Goal: Find specific page/section: Find specific page/section

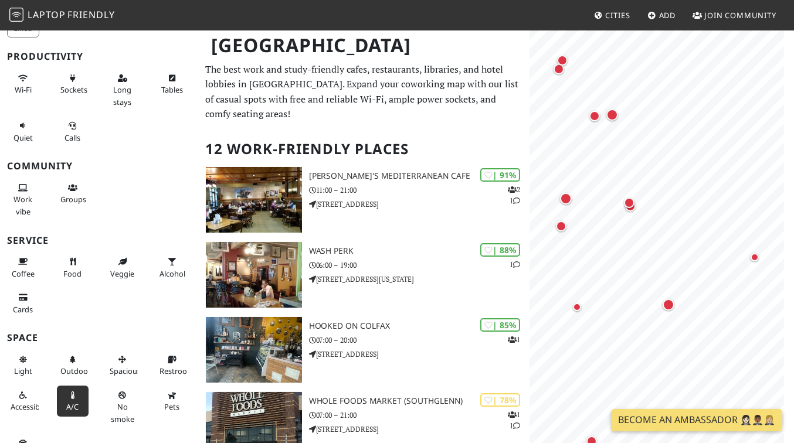
scroll to position [85, 0]
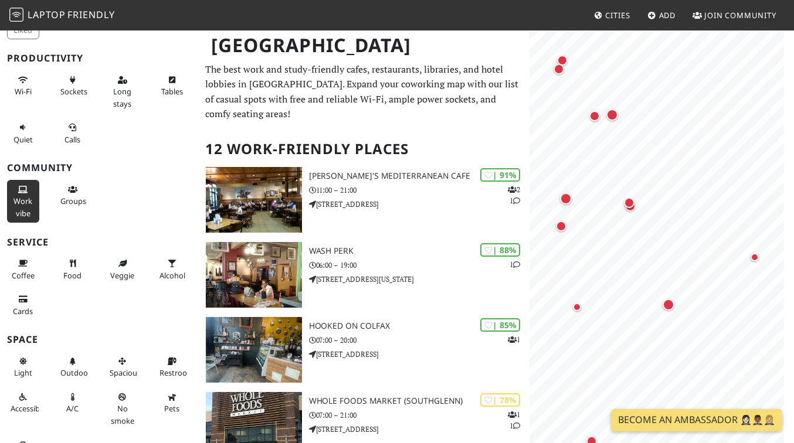
click at [23, 218] on span "Work vibe" at bounding box center [22, 207] width 19 height 22
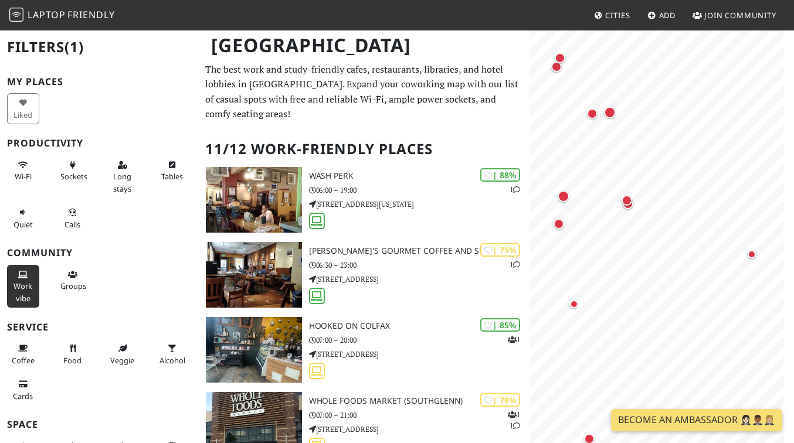
scroll to position [0, 0]
click at [34, 13] on span "Laptop" at bounding box center [47, 14] width 38 height 13
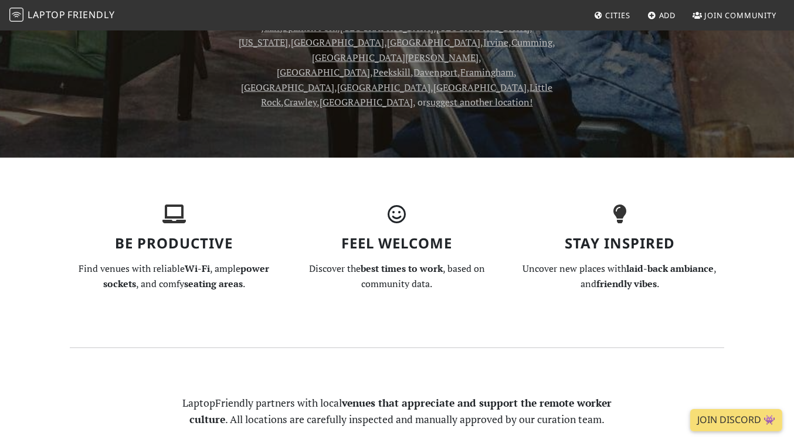
scroll to position [815, 0]
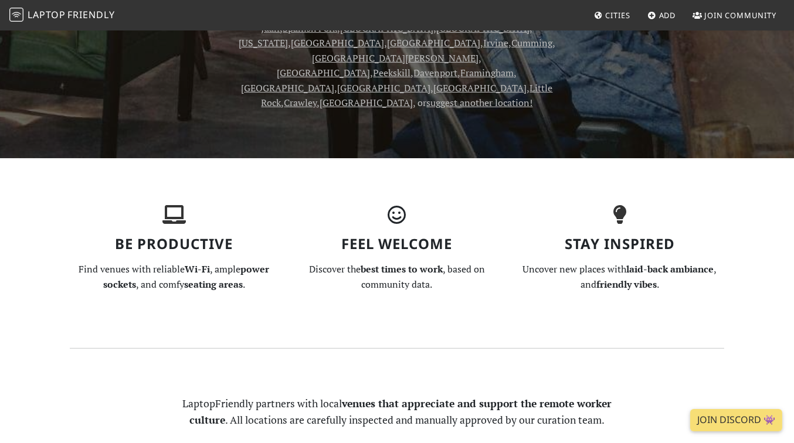
click at [606, 12] on span "Cities" at bounding box center [618, 15] width 25 height 11
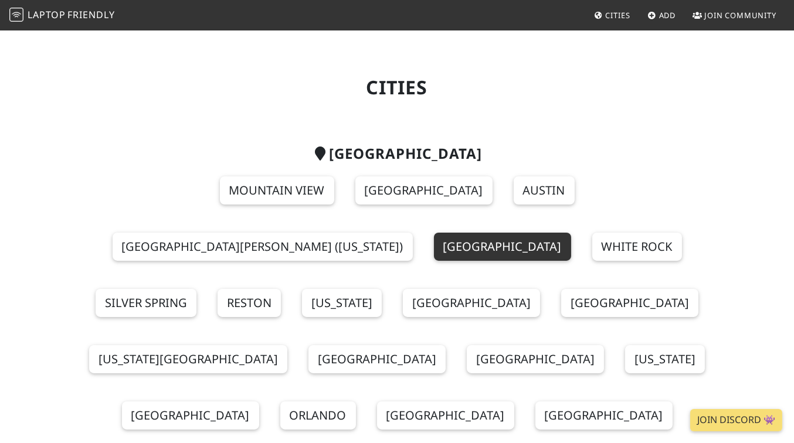
click at [571, 233] on link "[GEOGRAPHIC_DATA]" at bounding box center [502, 247] width 137 height 28
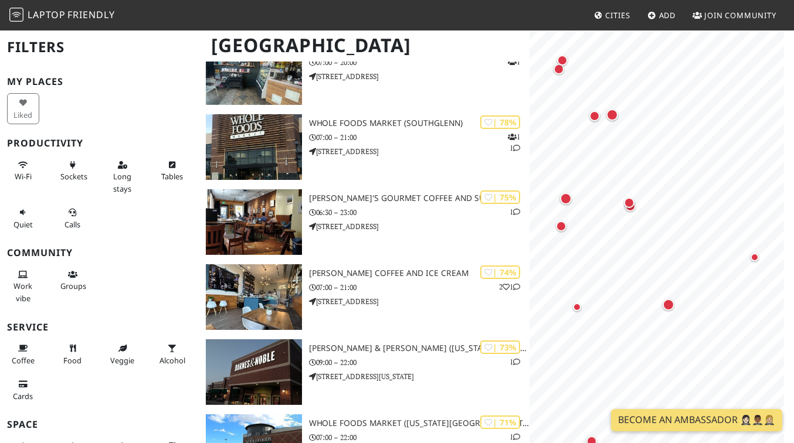
scroll to position [257, 0]
